Goal: Book appointment/travel/reservation

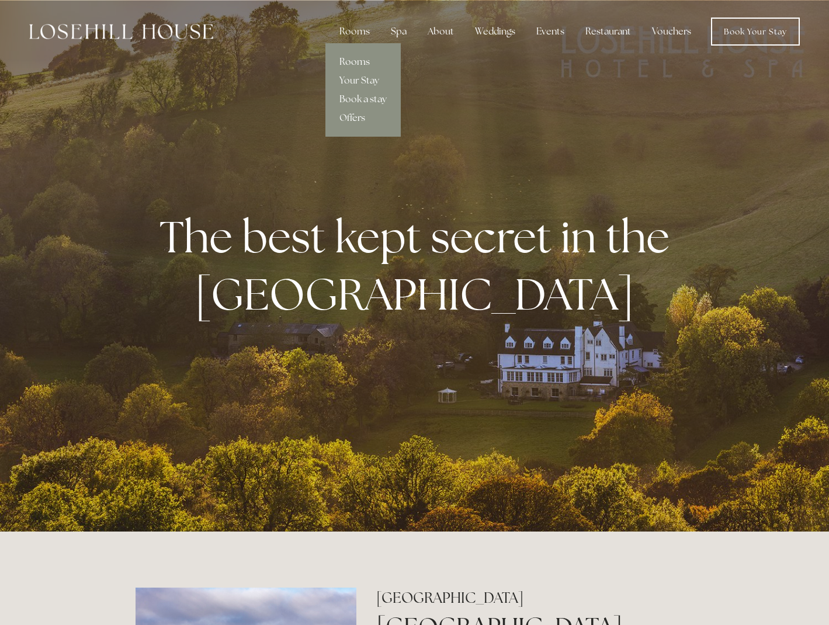
click at [358, 60] on link "Rooms" at bounding box center [363, 62] width 75 height 19
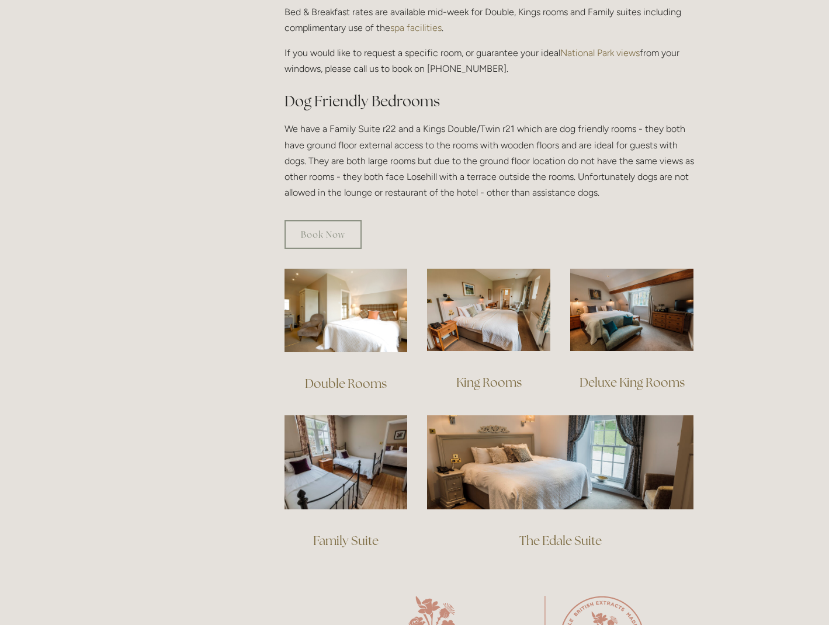
scroll to position [643, 0]
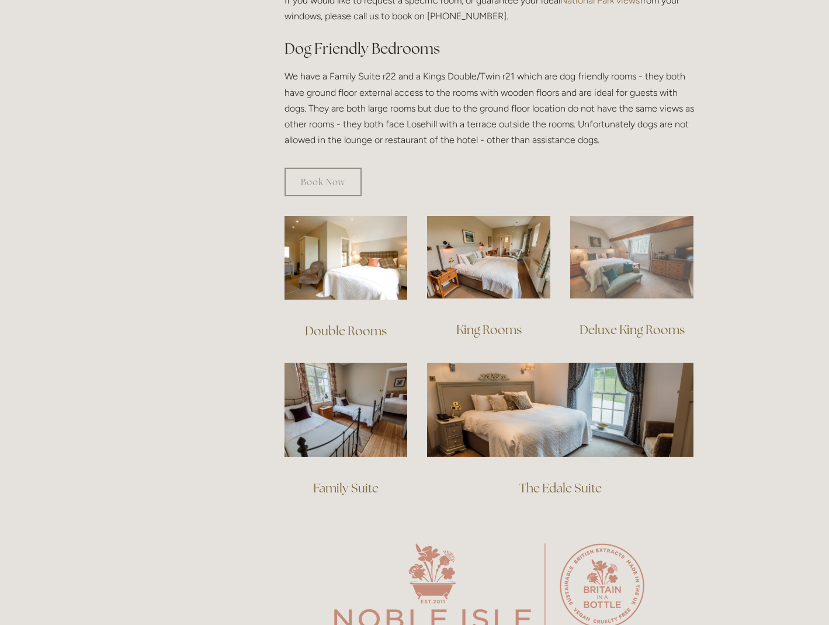
click at [614, 258] on img at bounding box center [631, 257] width 123 height 82
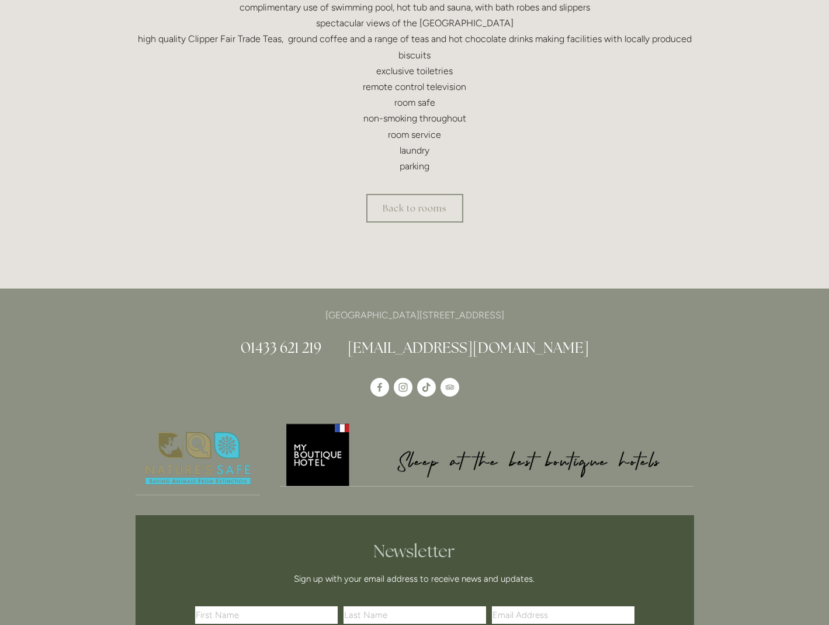
scroll to position [351, 0]
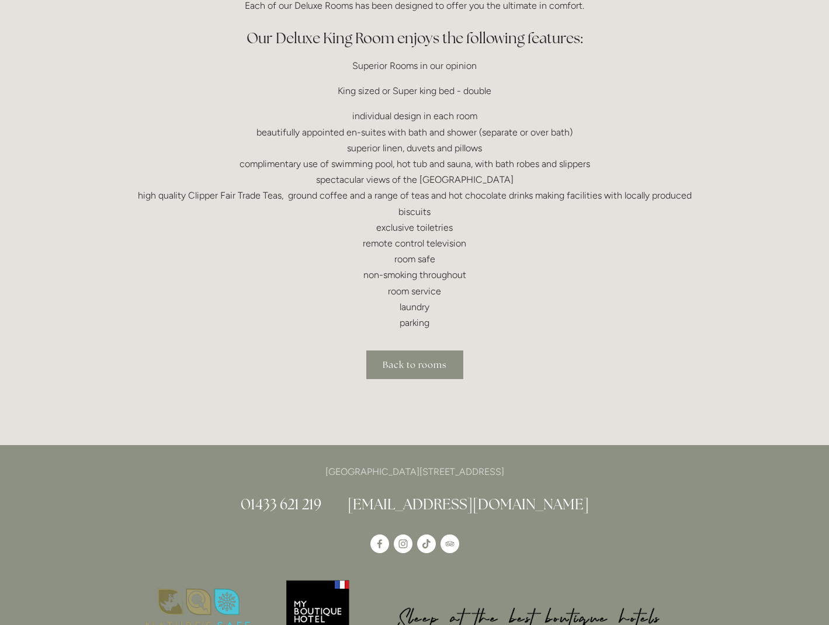
click at [420, 367] on link "Back to rooms" at bounding box center [414, 365] width 97 height 29
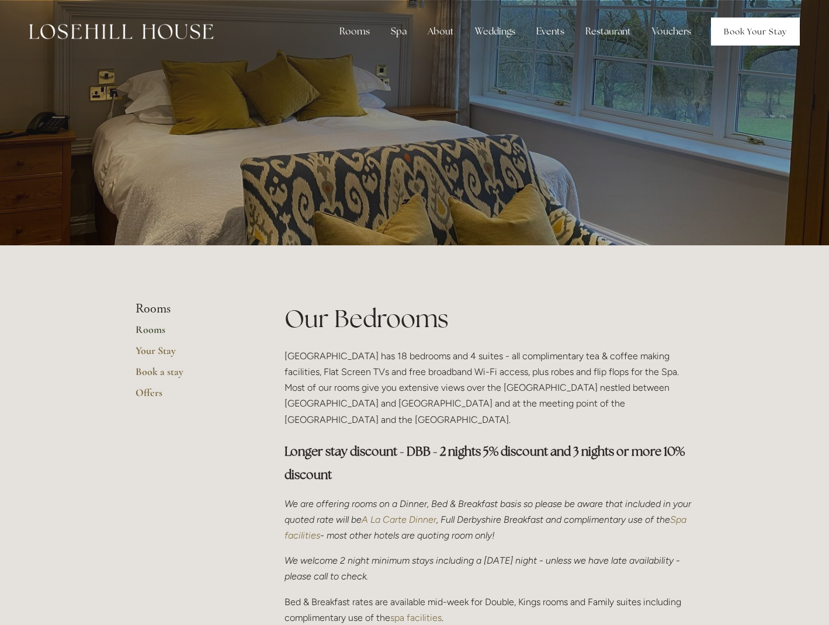
click at [747, 33] on link "Book Your Stay" at bounding box center [755, 32] width 89 height 28
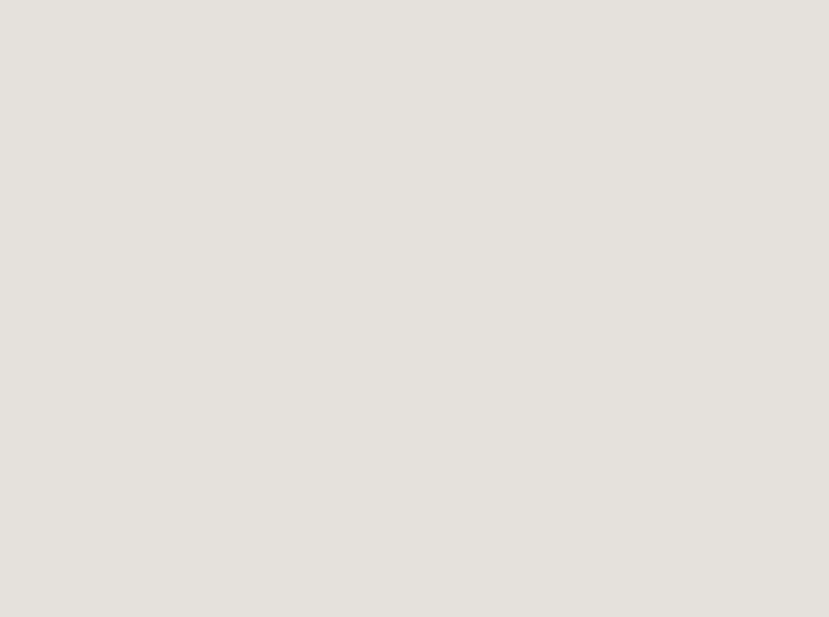
scroll to position [1116, 0]
